Goal: Transaction & Acquisition: Book appointment/travel/reservation

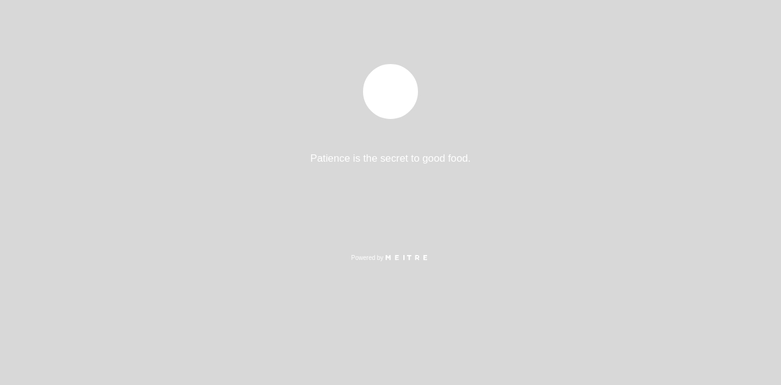
select select "es"
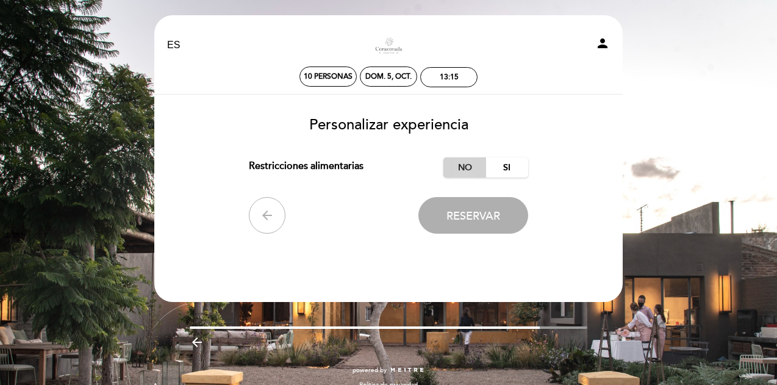
click at [465, 170] on label "No" at bounding box center [464, 167] width 43 height 20
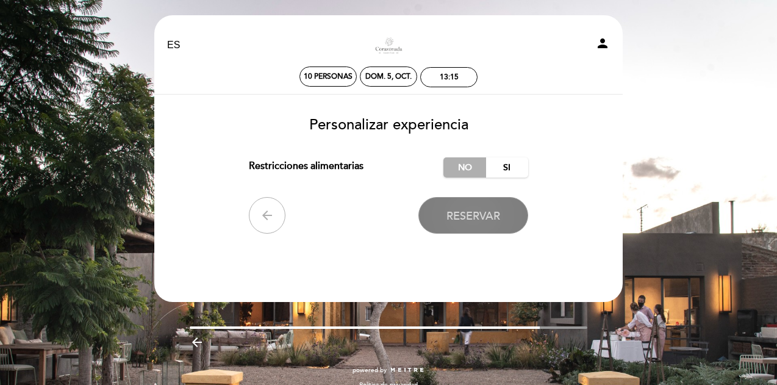
click at [466, 218] on span "Reservar" at bounding box center [473, 215] width 54 height 13
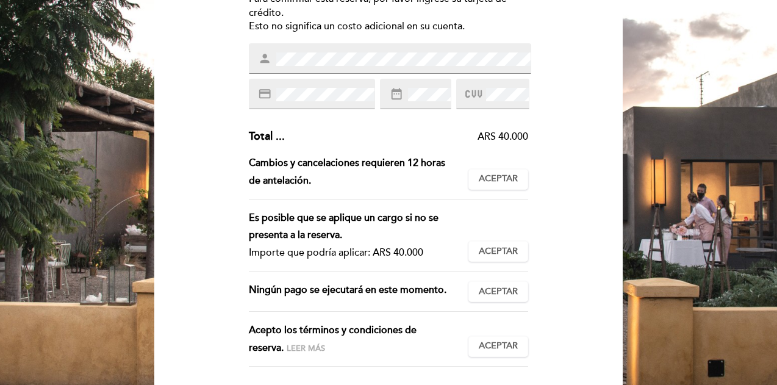
scroll to position [183, 0]
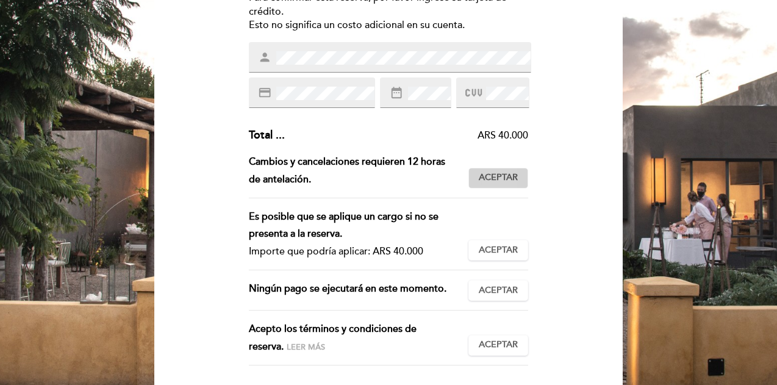
click at [503, 175] on span "Aceptar" at bounding box center [498, 177] width 39 height 13
click at [498, 249] on span "Aceptar" at bounding box center [498, 250] width 39 height 13
click at [487, 292] on span "Aceptar" at bounding box center [498, 290] width 39 height 13
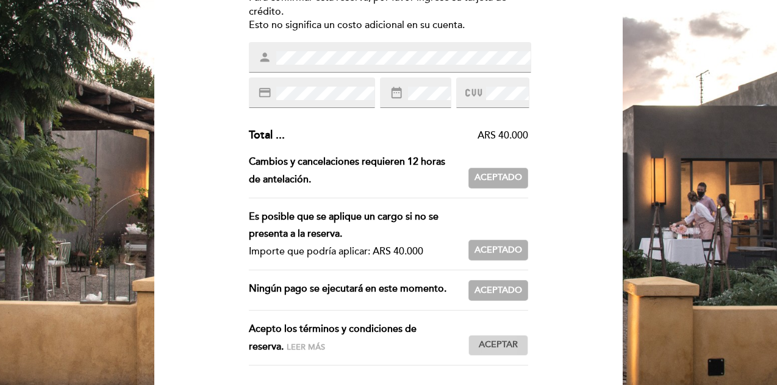
click at [493, 345] on span "Aceptar" at bounding box center [498, 344] width 39 height 13
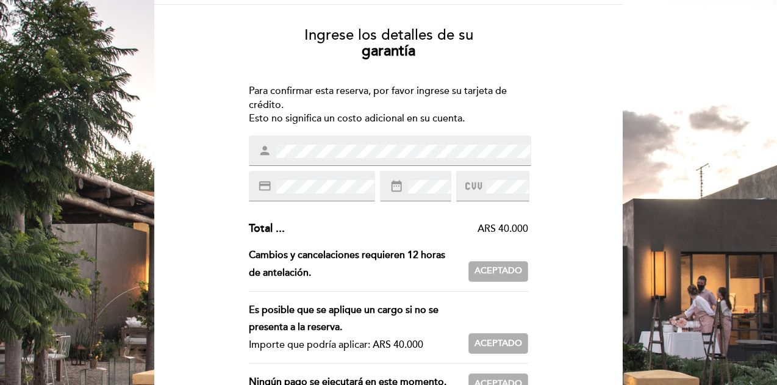
scroll to position [334, 0]
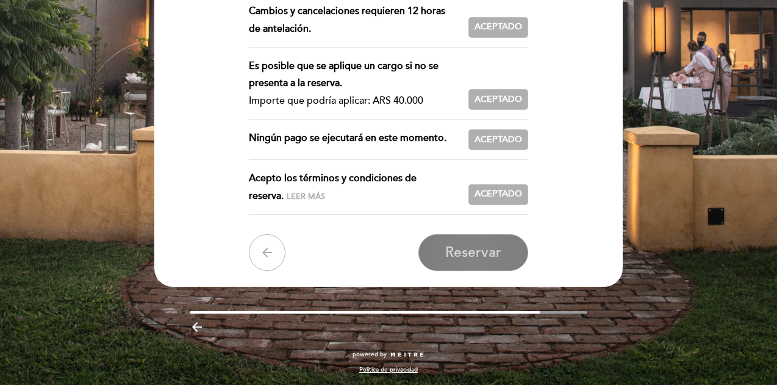
click at [468, 256] on span "Reservar" at bounding box center [473, 252] width 56 height 17
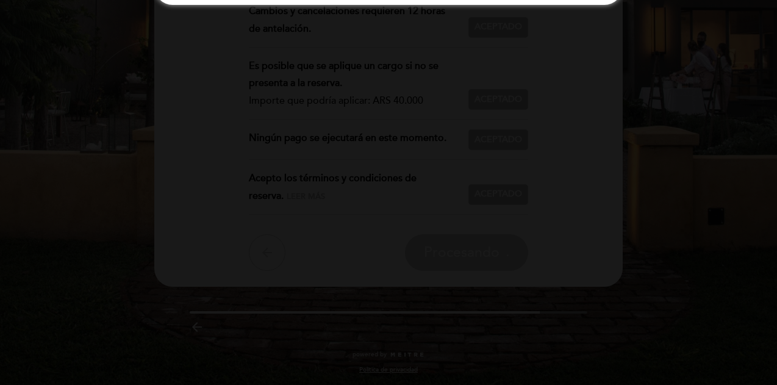
scroll to position [0, 0]
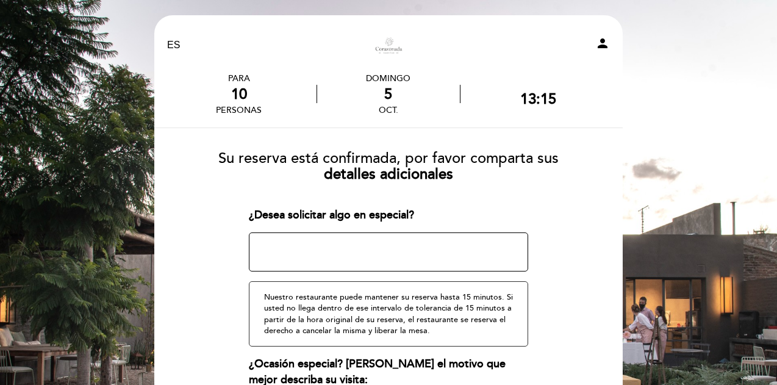
click at [278, 247] on textarea at bounding box center [389, 251] width 280 height 39
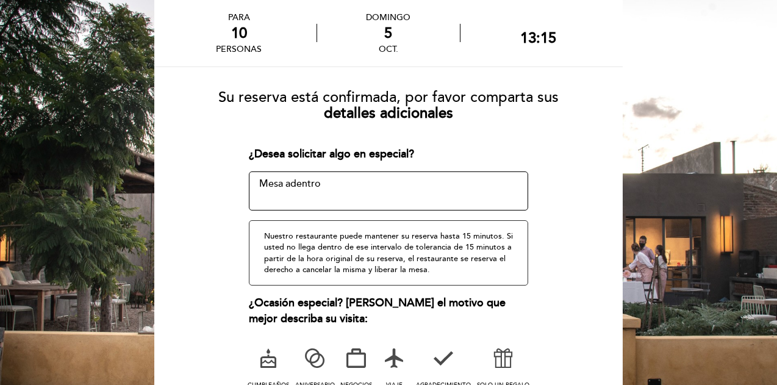
scroll to position [122, 0]
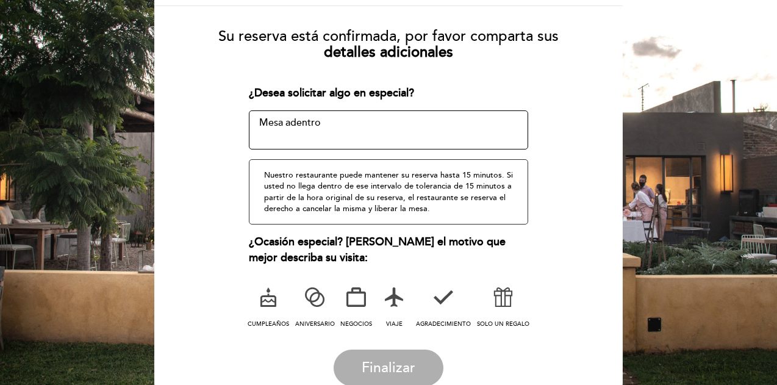
type textarea "Mesa adentro"
click at [265, 303] on icon at bounding box center [268, 297] width 32 height 32
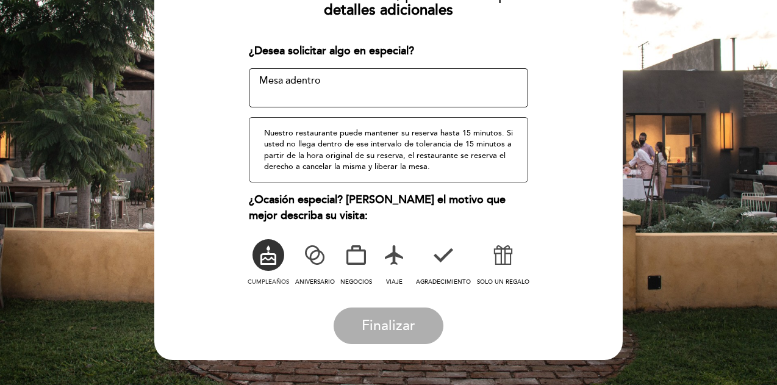
scroll to position [198, 0]
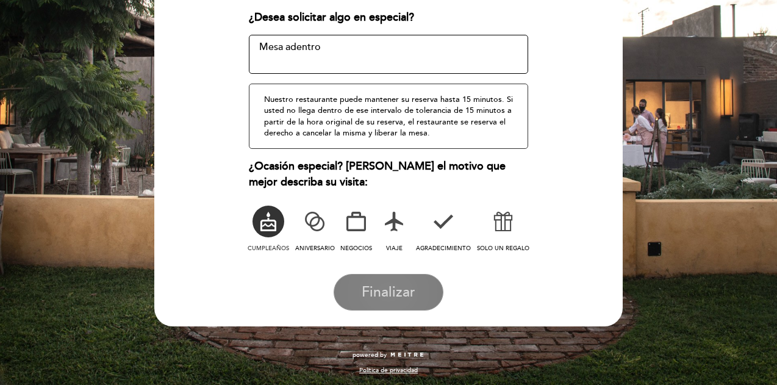
click at [398, 285] on span "Finalizar" at bounding box center [389, 292] width 54 height 17
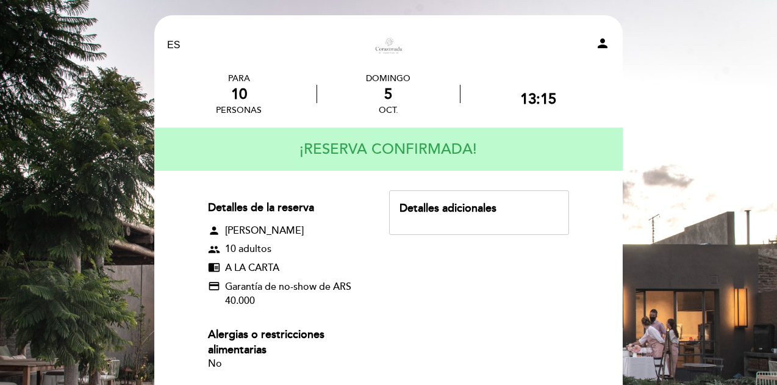
click at [429, 210] on div "Detalles adicionales" at bounding box center [478, 209] width 159 height 16
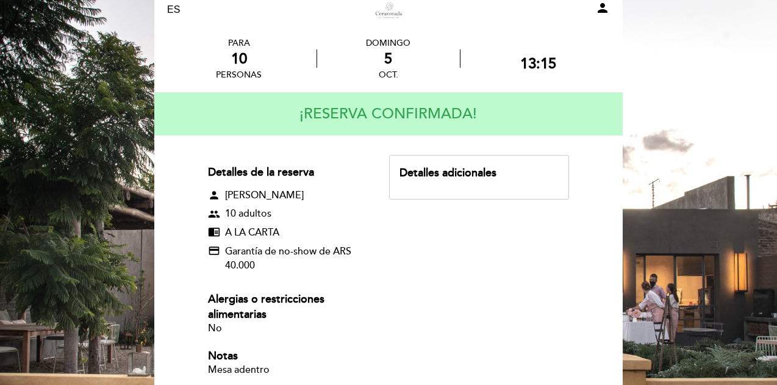
scroll to position [61, 0]
